Goal: Use online tool/utility: Utilize a website feature to perform a specific function

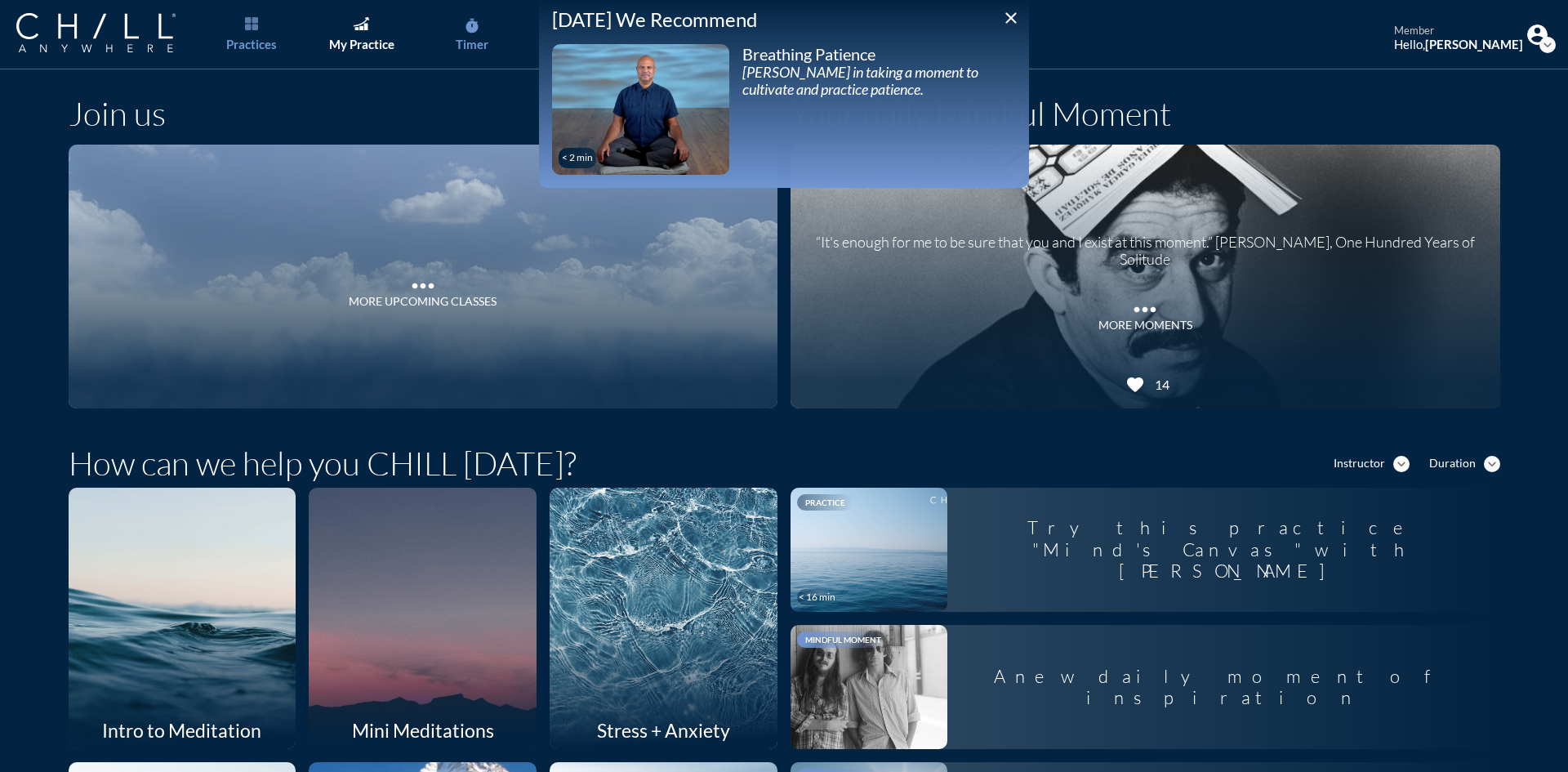
click at [484, 24] on link "timer Timer" at bounding box center [472, 35] width 86 height 69
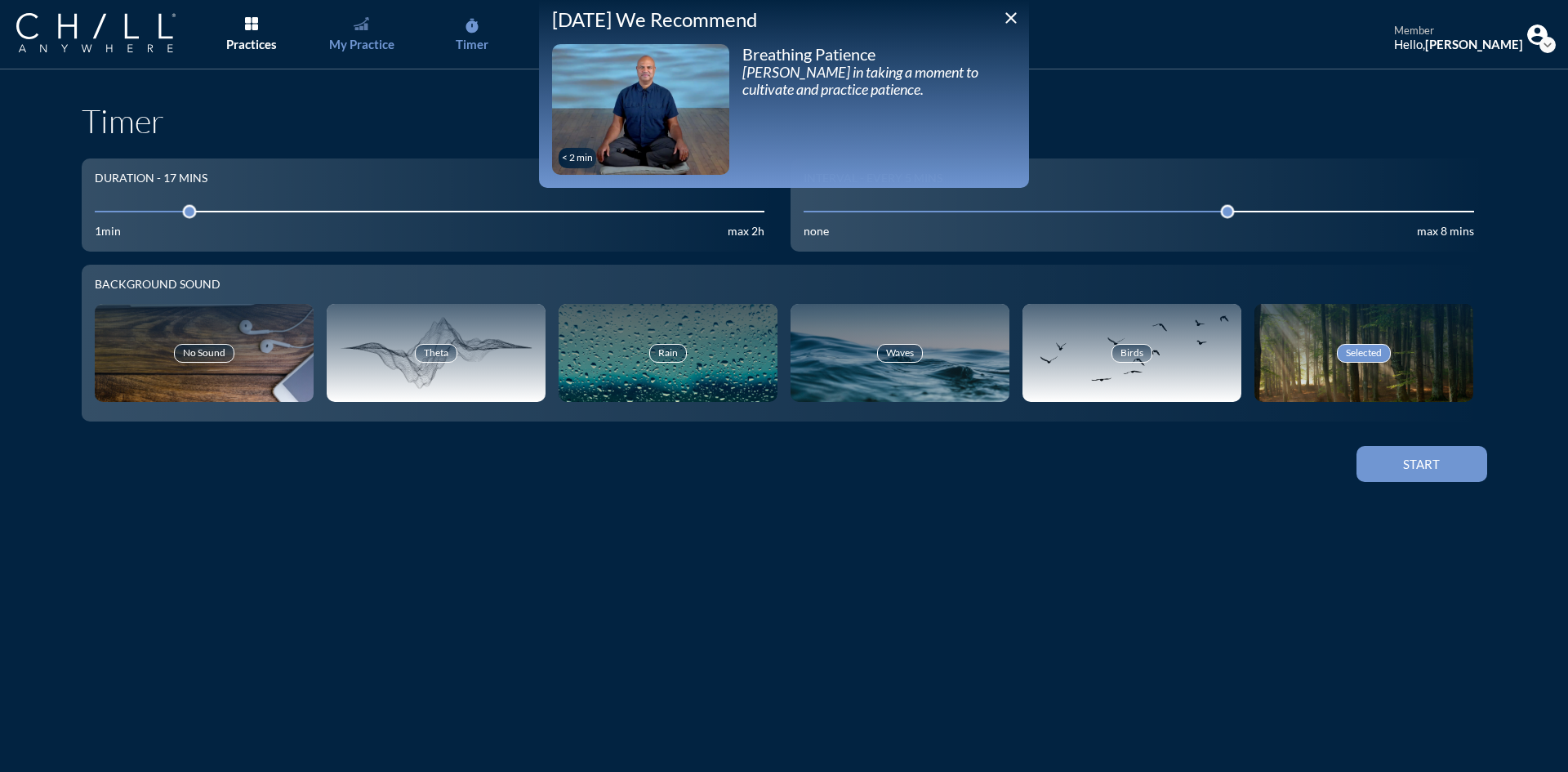
click at [365, 32] on link "My Practice" at bounding box center [362, 35] width 86 height 69
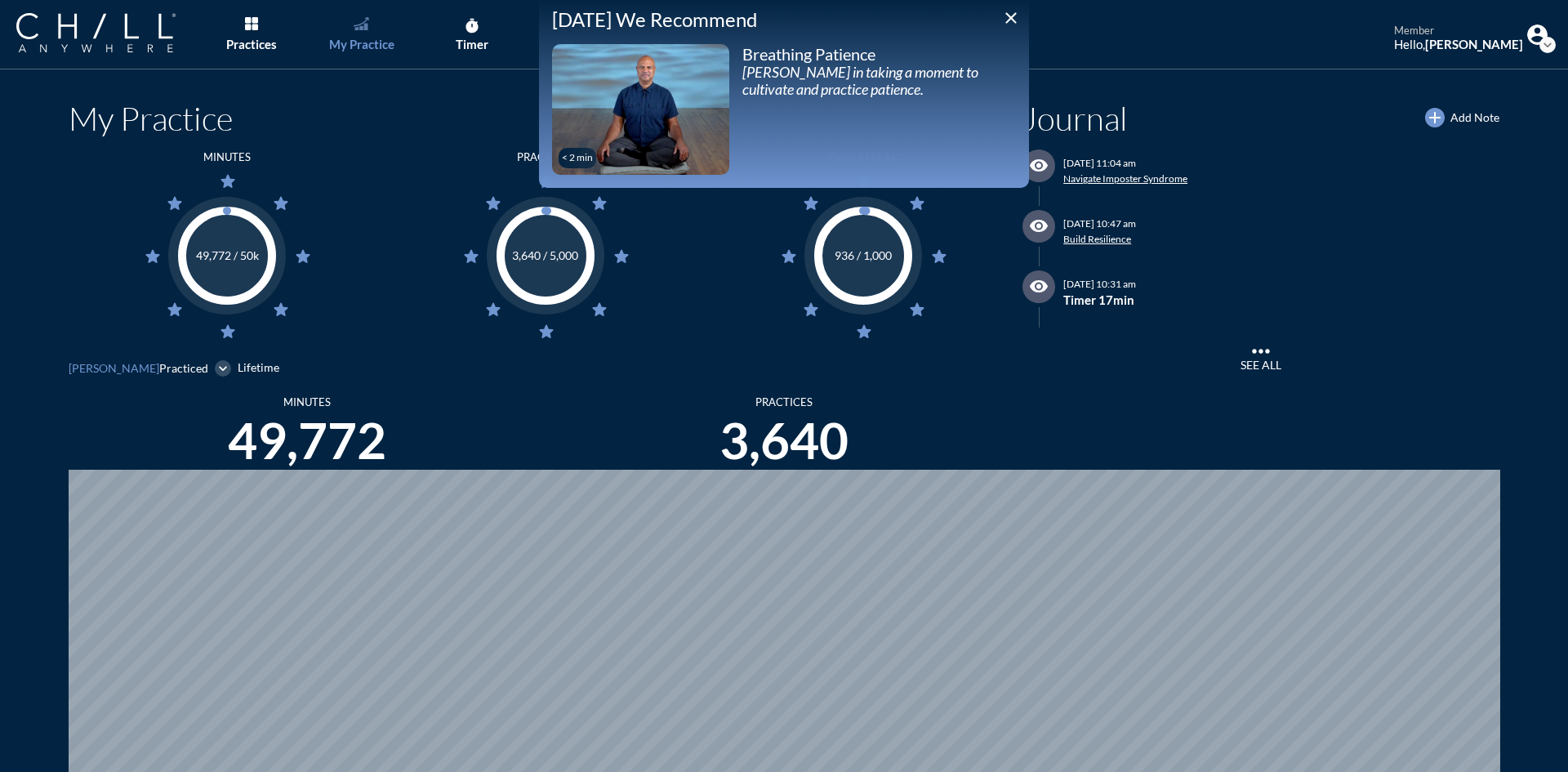
scroll to position [772, 1556]
click at [1008, 19] on icon "close" at bounding box center [1011, 18] width 19 height 19
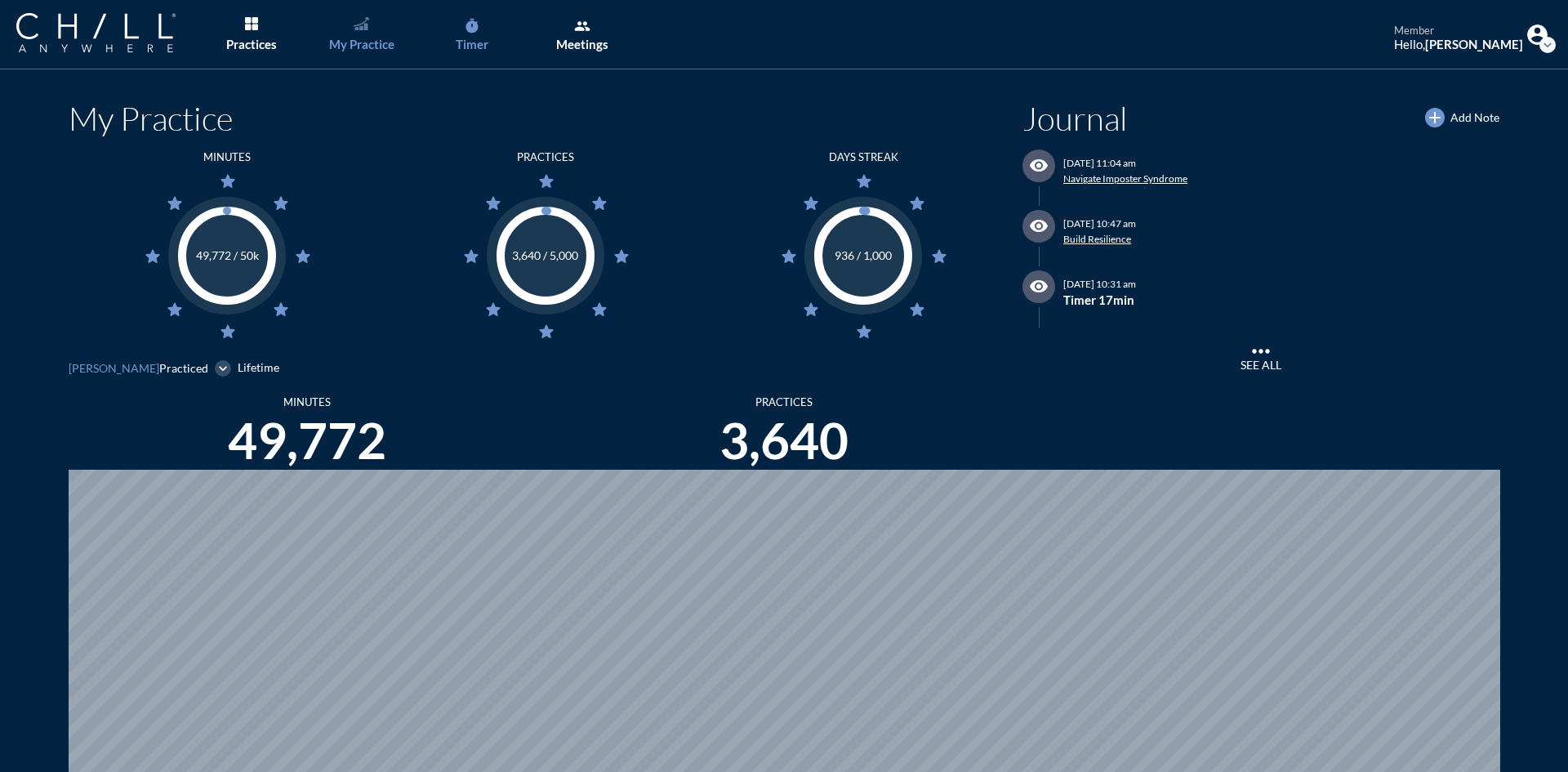
click at [465, 40] on div "Timer" at bounding box center [472, 44] width 33 height 14
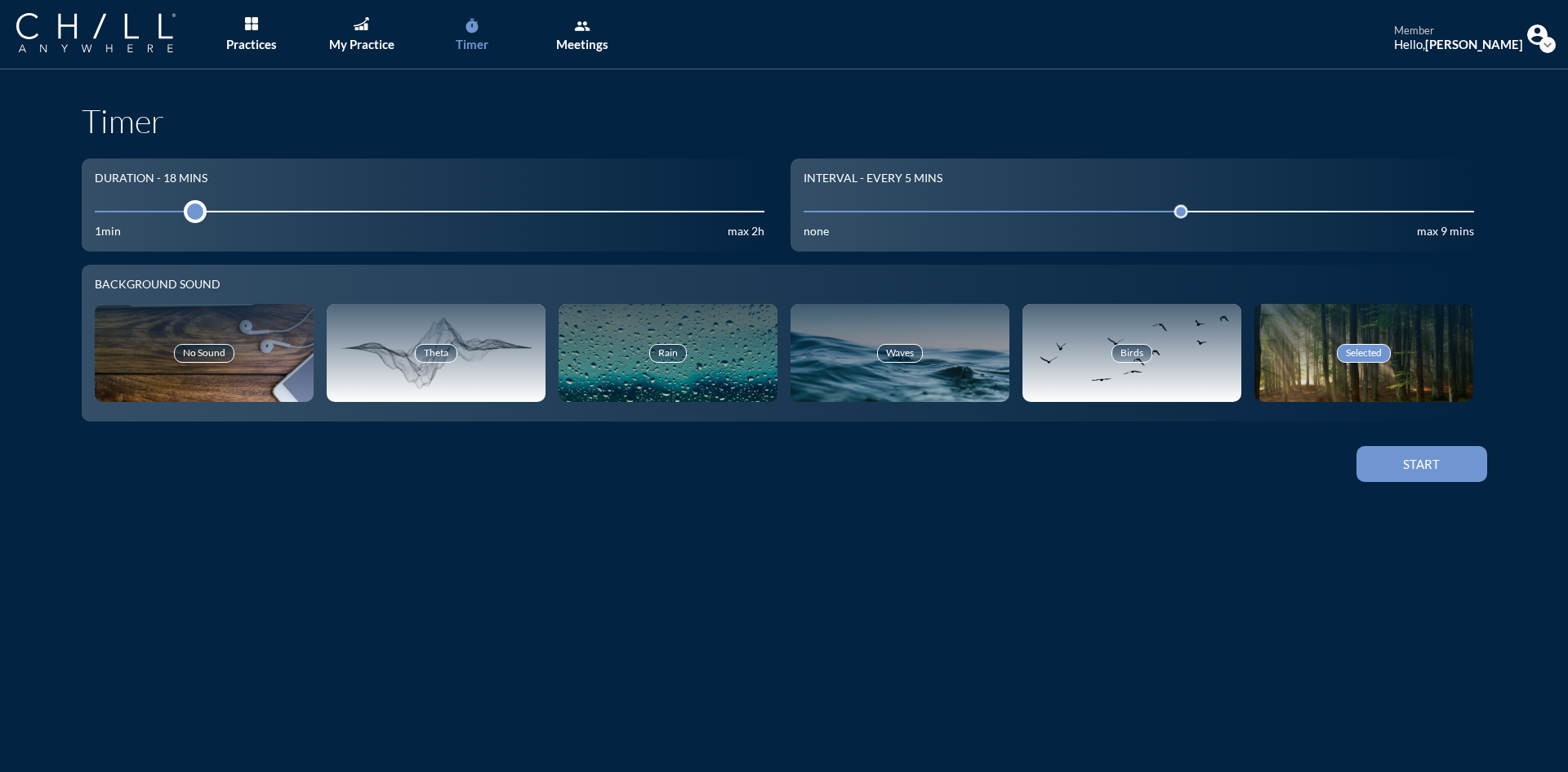
click at [185, 209] on div at bounding box center [195, 211] width 23 height 23
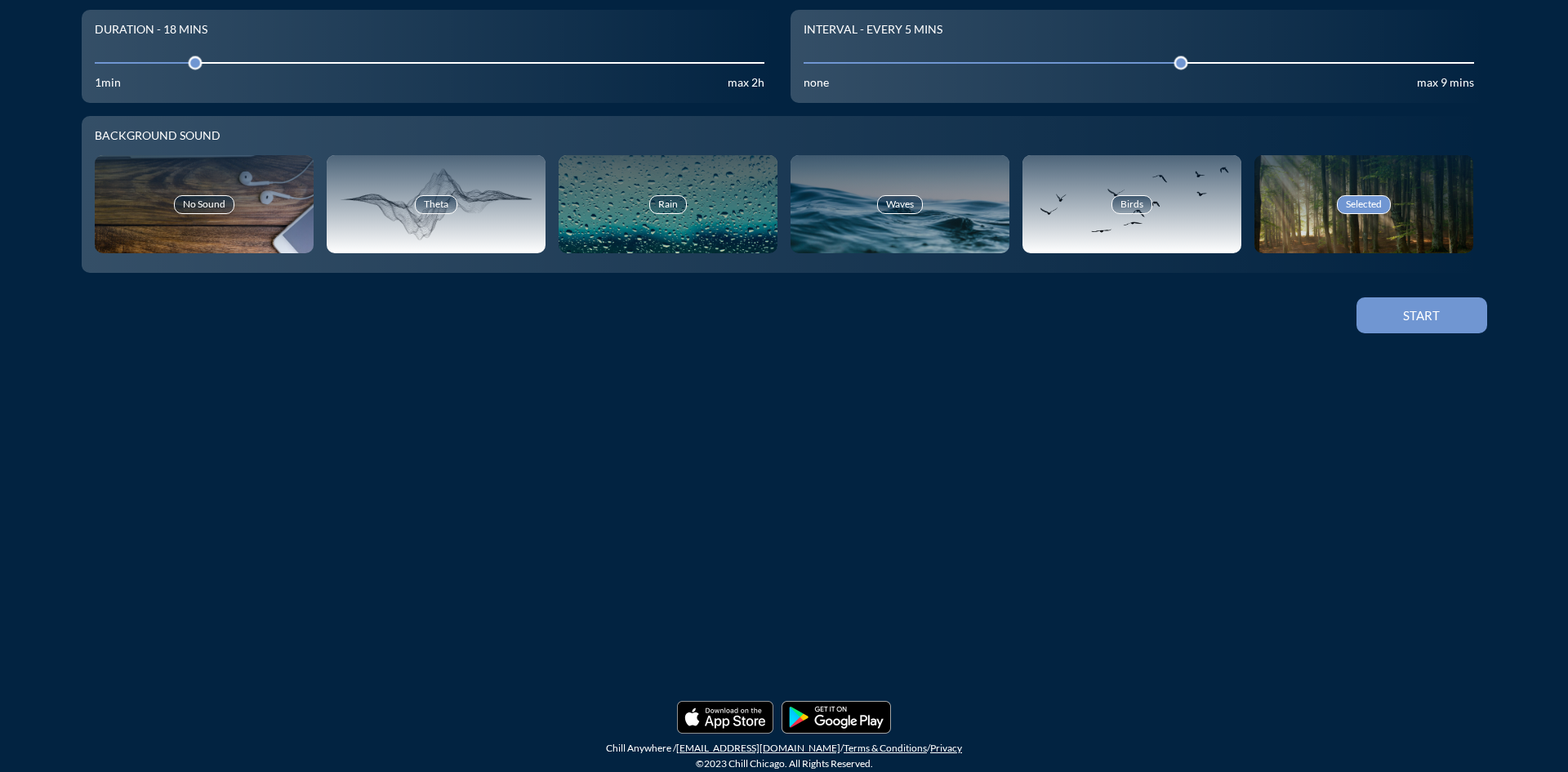
scroll to position [152, 0]
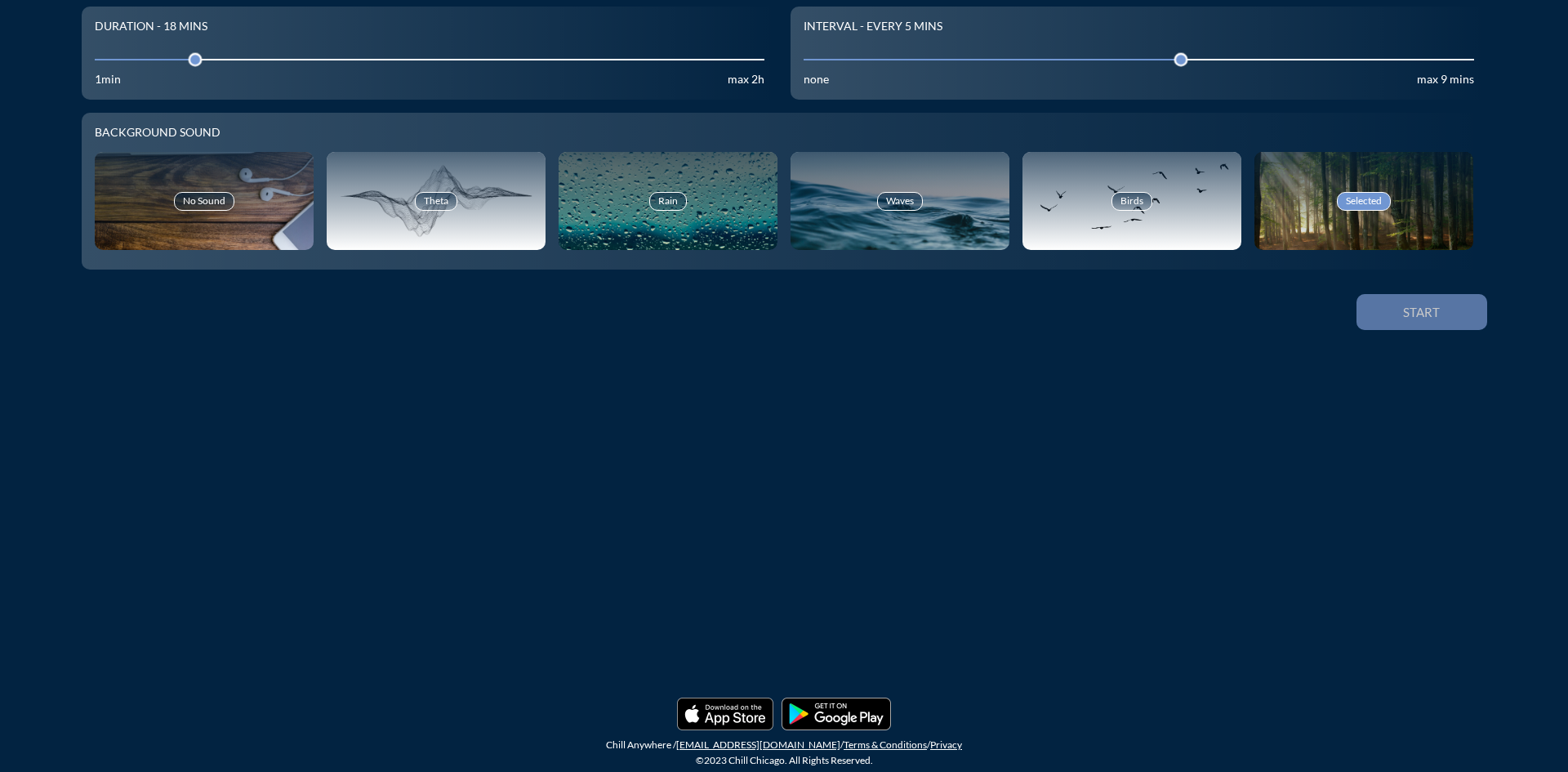
click at [1436, 324] on button "Start" at bounding box center [1421, 312] width 131 height 36
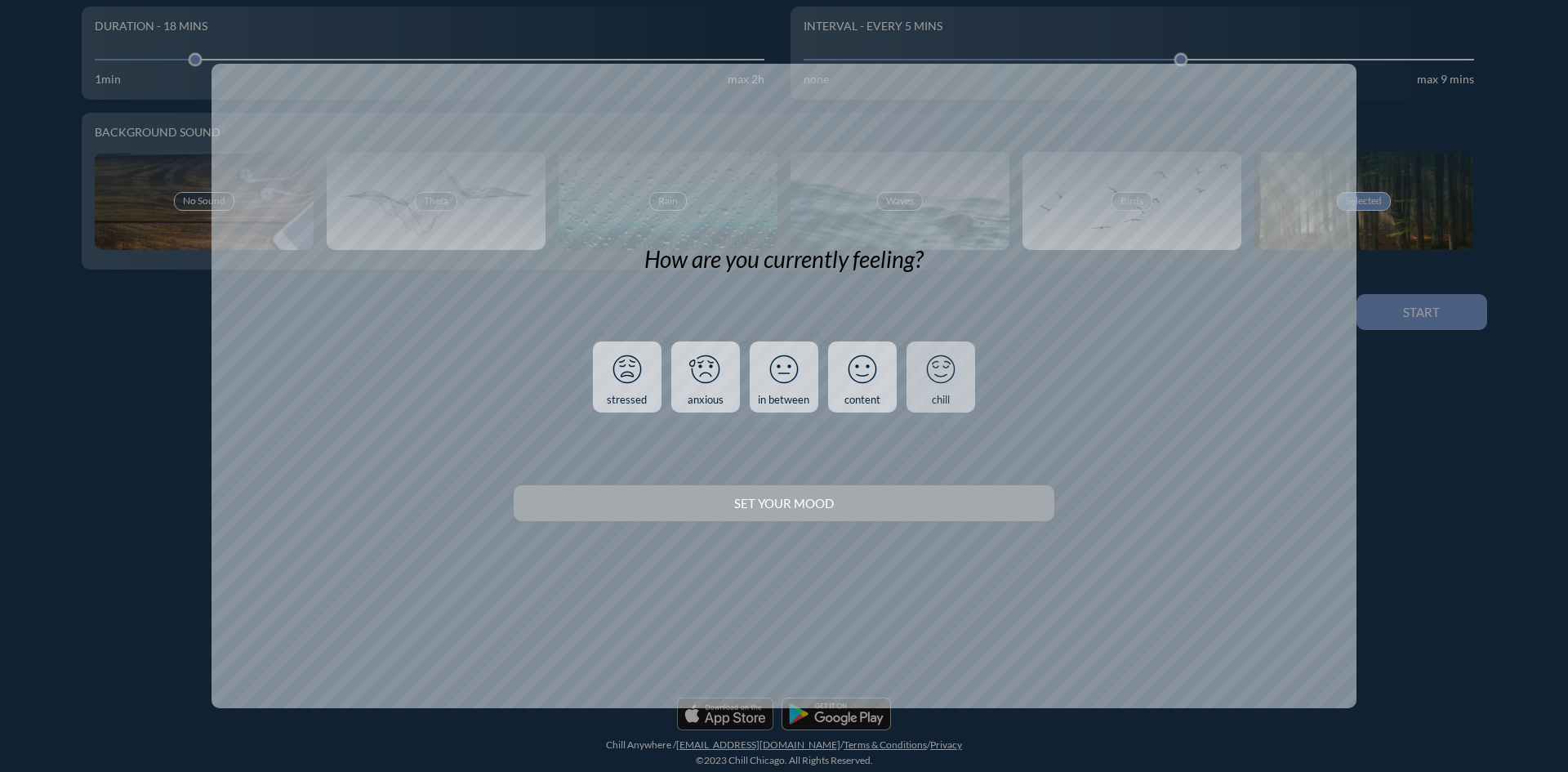
click at [944, 389] on icon at bounding box center [941, 369] width 42 height 42
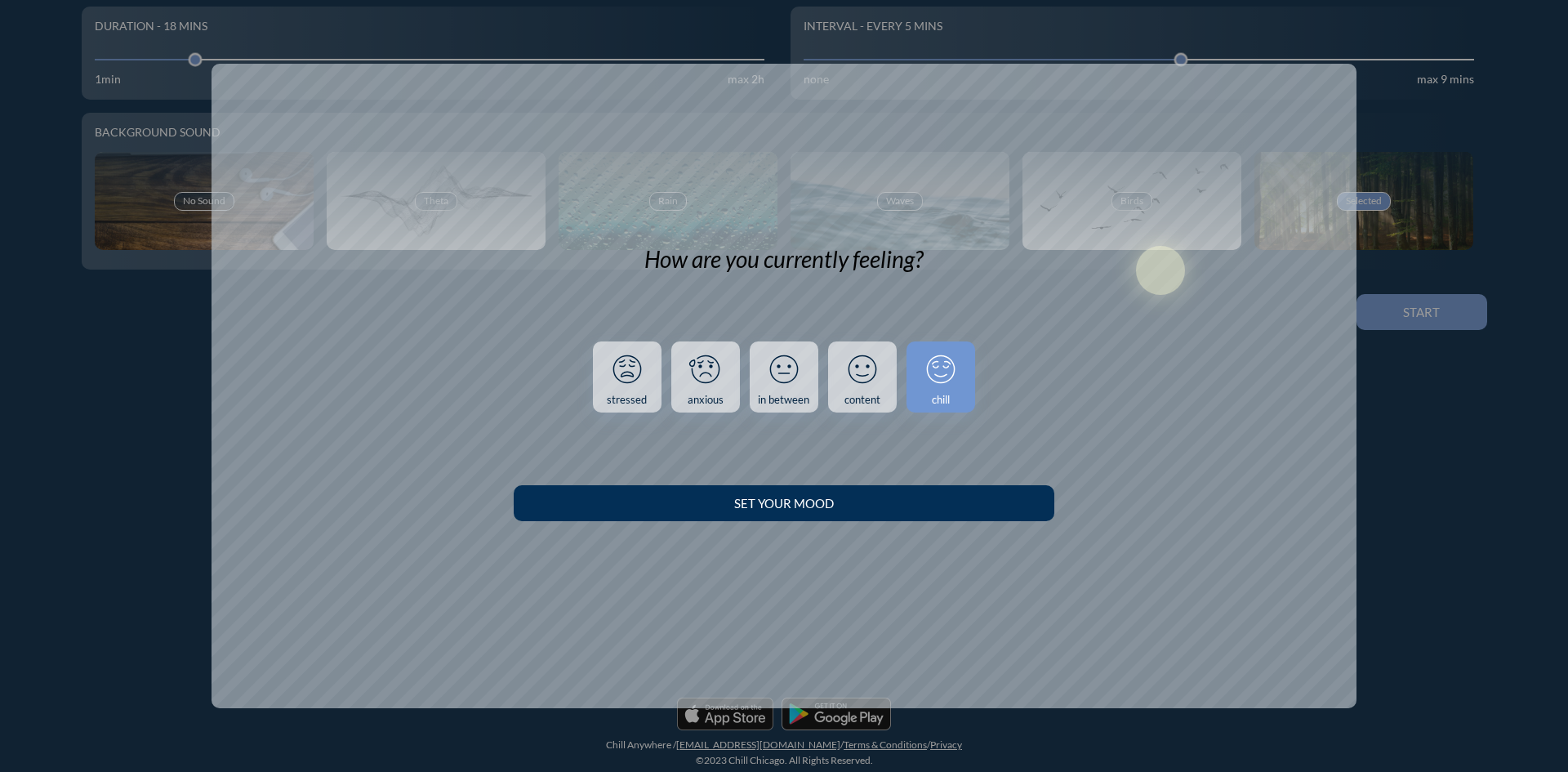
click at [920, 517] on button "Set your Mood" at bounding box center [783, 503] width 540 height 36
